Goal: Task Accomplishment & Management: Manage account settings

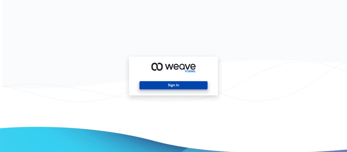
click at [174, 83] on button "Sign In" at bounding box center [174, 85] width 68 height 8
